Goal: Find contact information: Find contact information

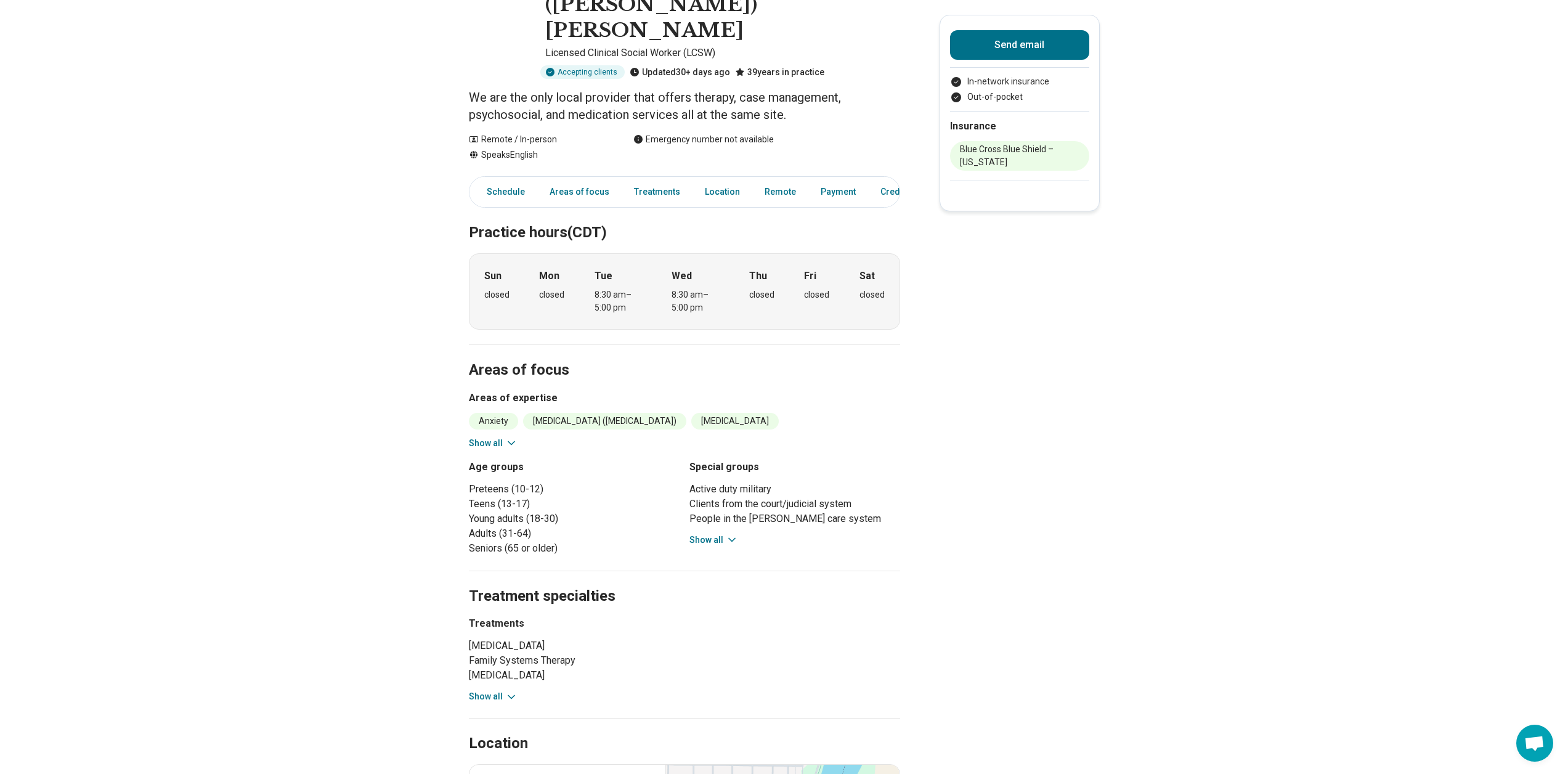
scroll to position [185, 0]
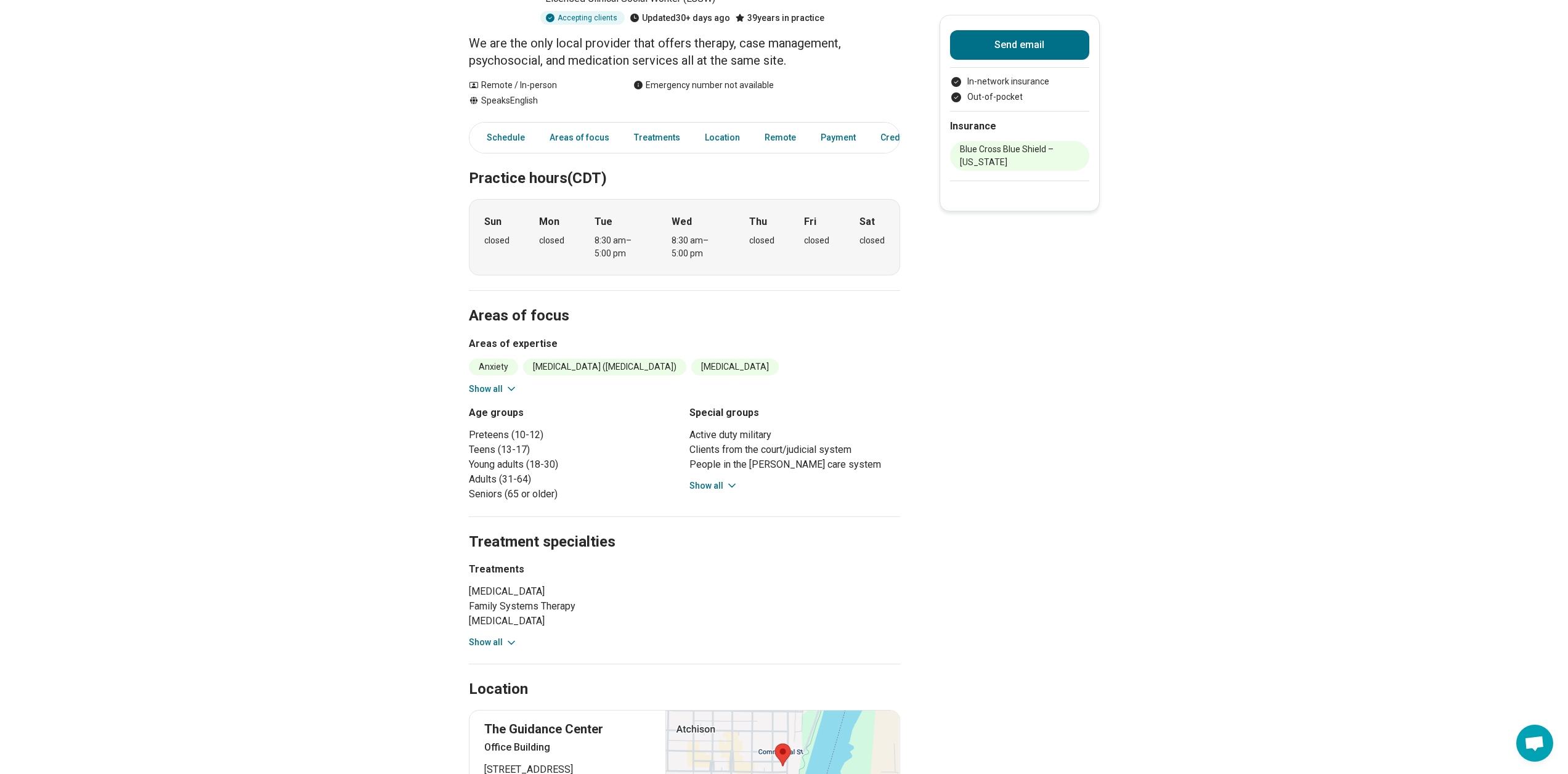
click at [724, 479] on button "Show all" at bounding box center [714, 486] width 48 height 13
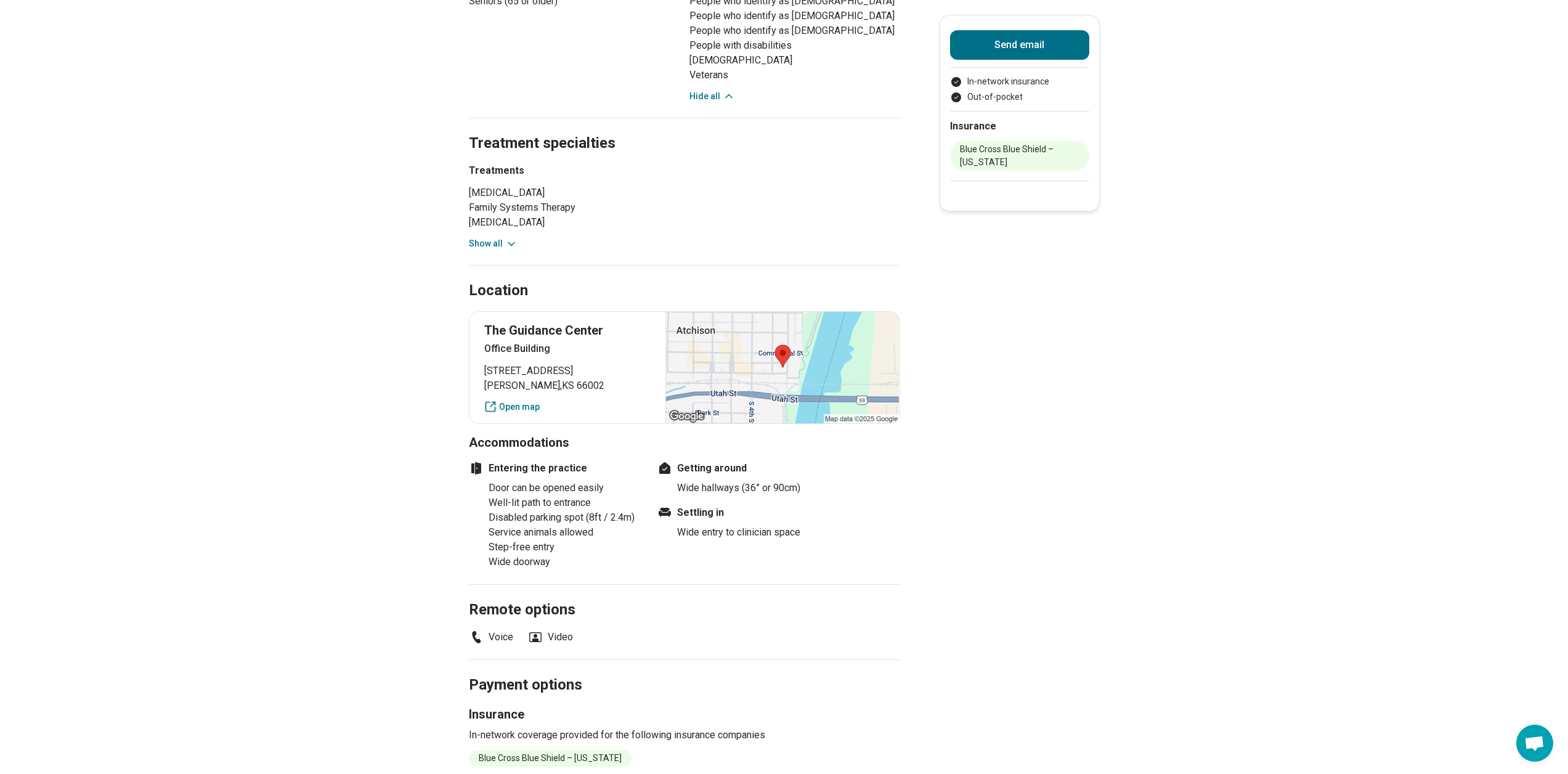
scroll to position [924, 0]
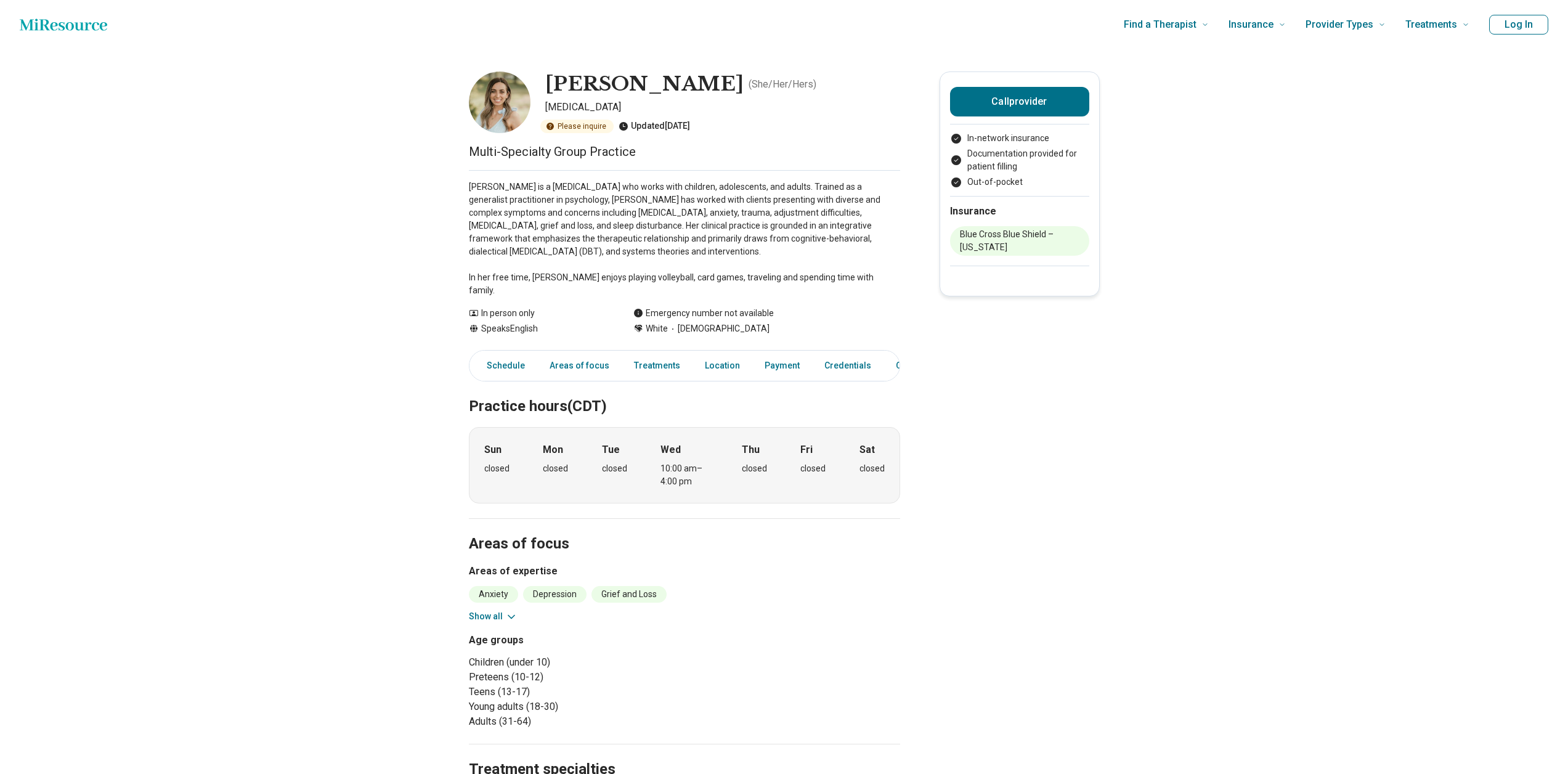
click at [510, 106] on img at bounding box center [500, 102] width 62 height 62
click at [793, 354] on link "Payment" at bounding box center [782, 365] width 50 height 26
click at [495, 610] on button "Show all" at bounding box center [493, 616] width 48 height 13
